Goal: Task Accomplishment & Management: Complete application form

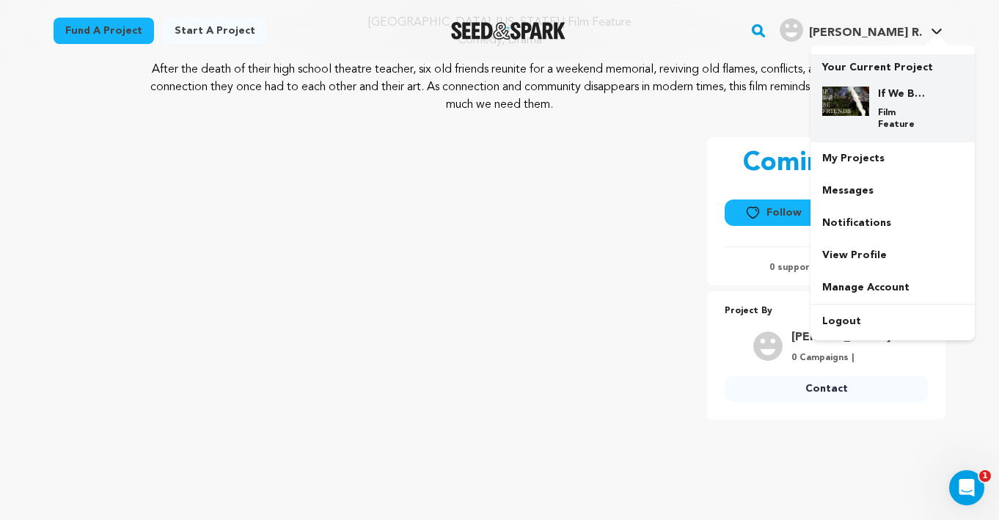
click at [886, 117] on p "Film Feature" at bounding box center [904, 118] width 53 height 23
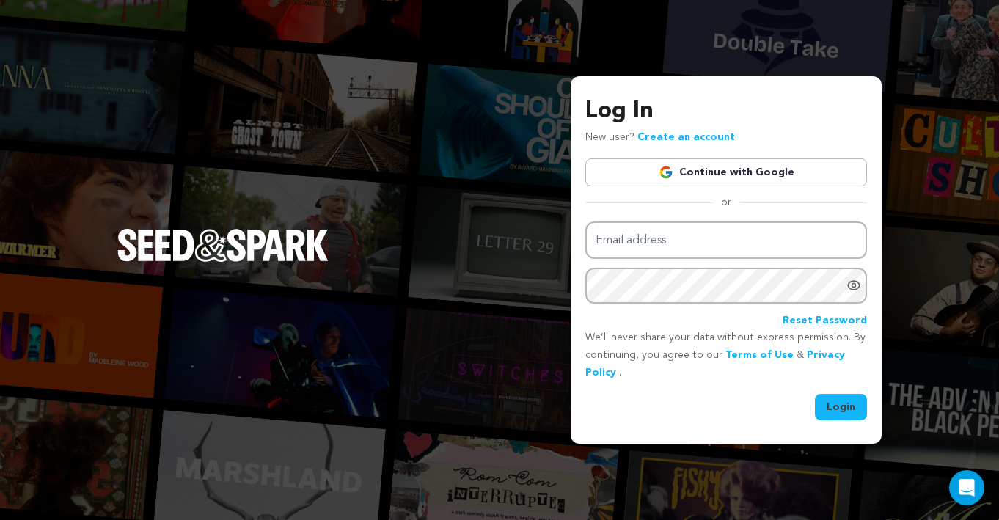
click at [786, 162] on link "Continue with Google" at bounding box center [726, 172] width 282 height 28
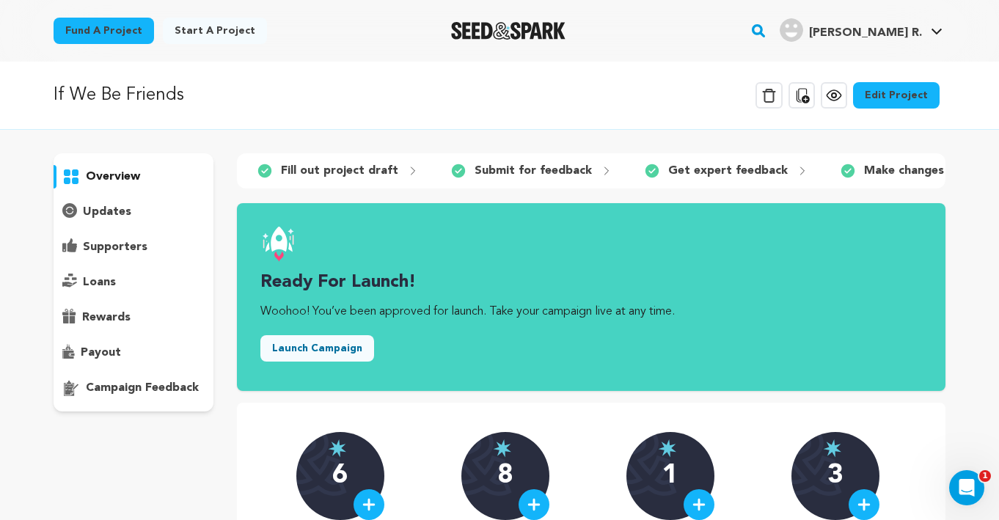
click at [935, 90] on link "Edit Project" at bounding box center [896, 95] width 87 height 26
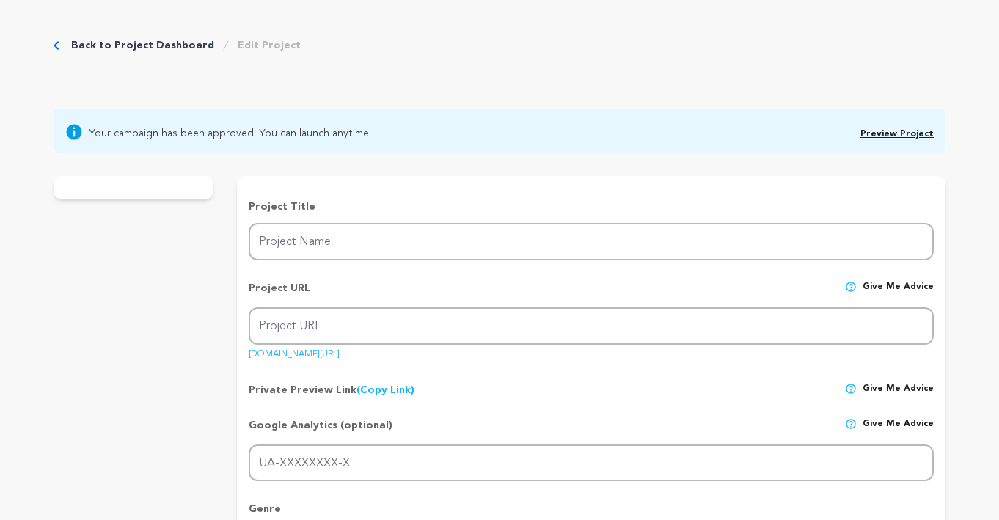
type input "If We Be Friends"
type input "if-we-be-friends"
type input "Following the passing of their high school theatre director, six old friends re…"
type textarea "After the death of their high school theatre teacher, six old friends reunite f…"
type textarea "My intention with this film is to remind people that throughout the stages of o…"
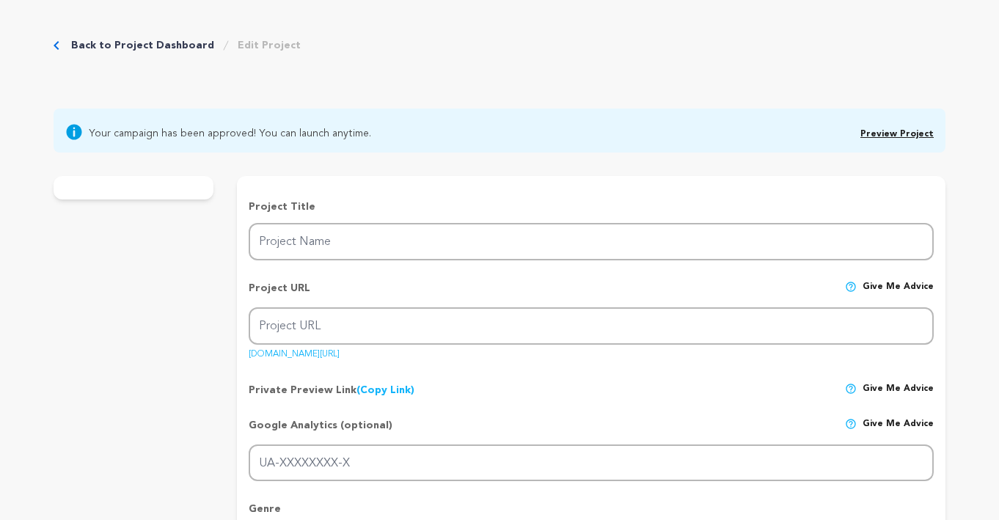
radio input "true"
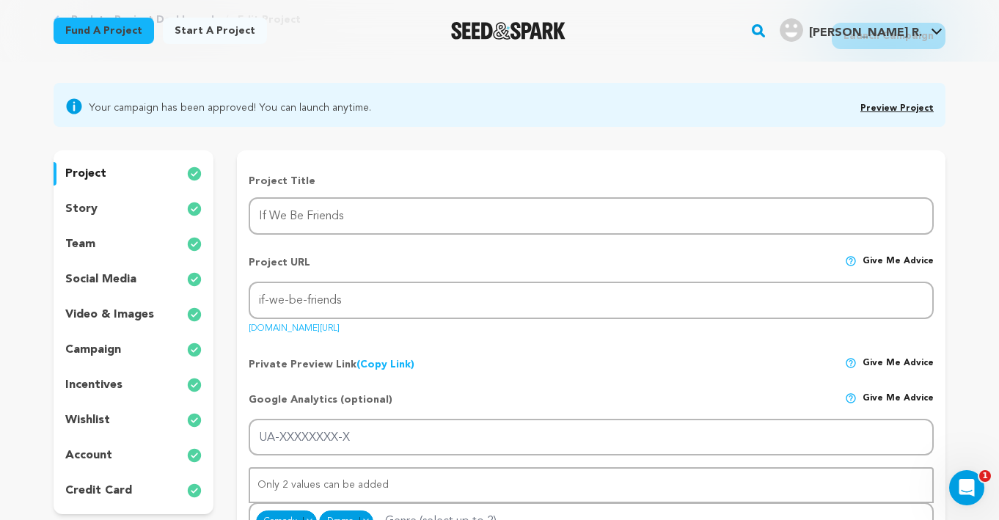
drag, startPoint x: 419, startPoint y: 330, endPoint x: 248, endPoint y: 322, distance: 171.8
click at [249, 322] on div "Project URL Give me advice Project URL if-we-be-friends [DOMAIN_NAME][URL]" at bounding box center [591, 289] width 685 height 93
copy link "[DOMAIN_NAME][URL]"
